Goal: Go to known website: Go to known website

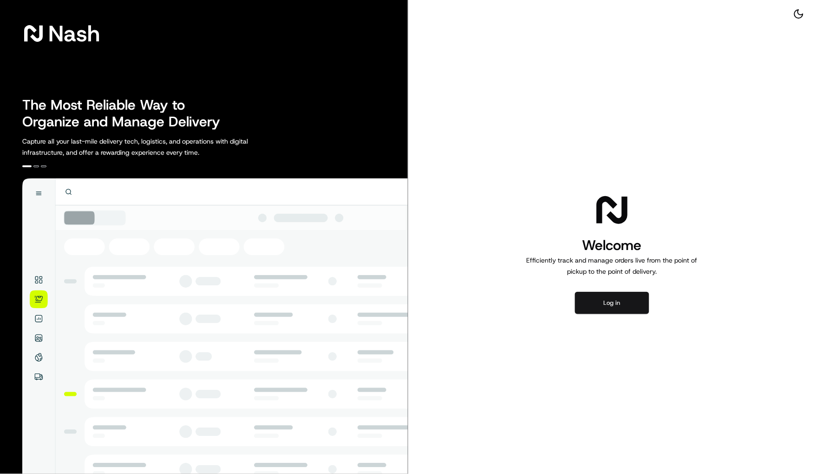
click at [604, 303] on button "Log in" at bounding box center [612, 303] width 74 height 22
